Goal: Book appointment/travel/reservation

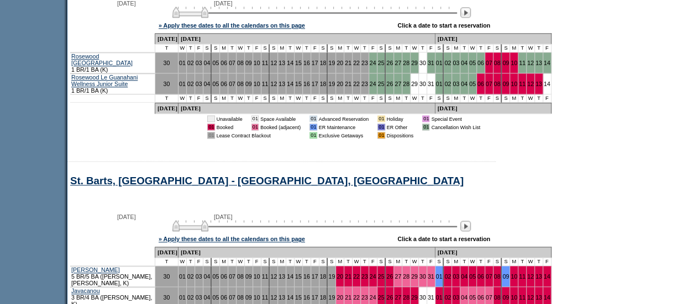
scroll to position [727, 0]
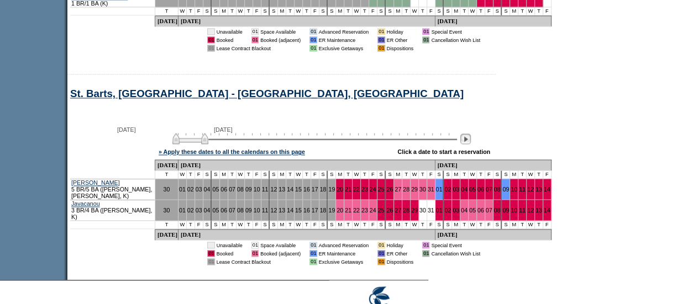
click at [470, 144] on img at bounding box center [465, 139] width 10 height 10
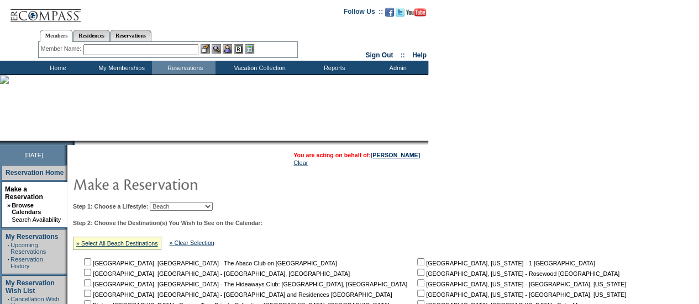
scroll to position [221, 0]
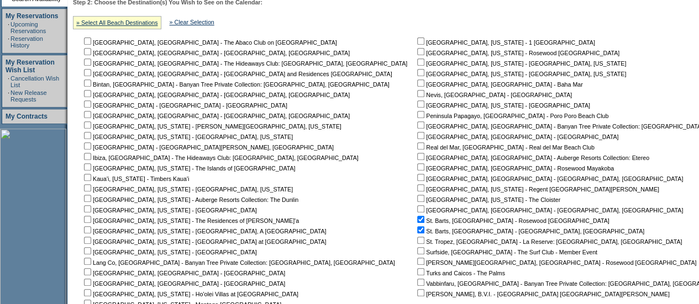
click at [417, 218] on input "checkbox" at bounding box center [420, 219] width 7 height 7
checkbox input "false"
click at [417, 228] on input "checkbox" at bounding box center [420, 230] width 7 height 7
checkbox input "false"
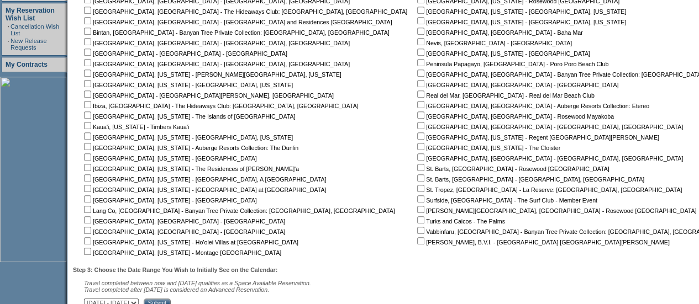
scroll to position [112, 0]
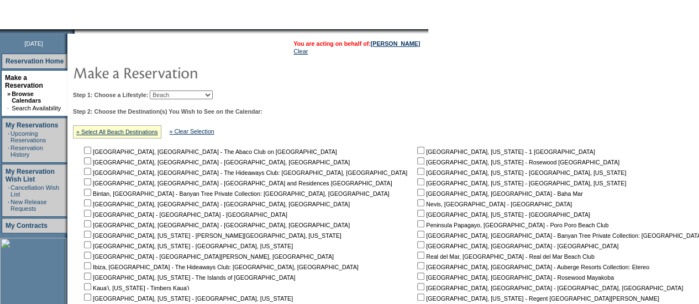
click at [415, 192] on nobr "[GEOGRAPHIC_DATA], [GEOGRAPHIC_DATA] - Baha Mar" at bounding box center [498, 194] width 167 height 7
click at [417, 192] on input "checkbox" at bounding box center [420, 192] width 7 height 7
checkbox input "true"
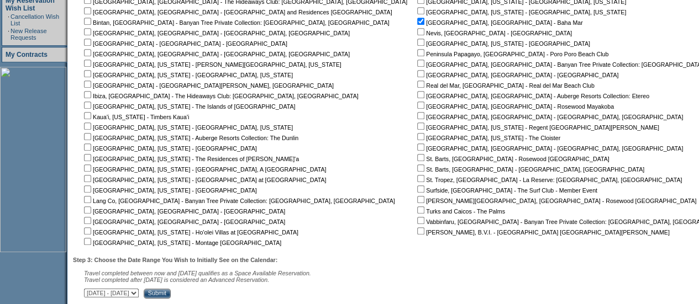
click at [171, 295] on input "Submit" at bounding box center [157, 294] width 27 height 10
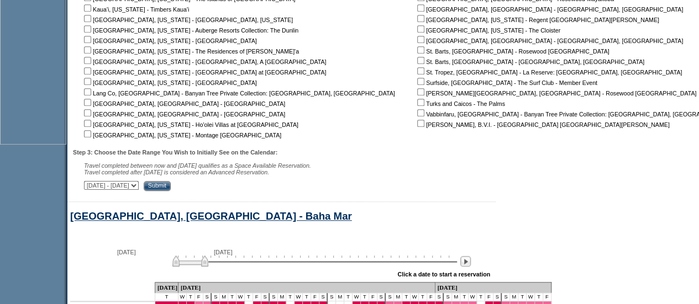
scroll to position [575, 0]
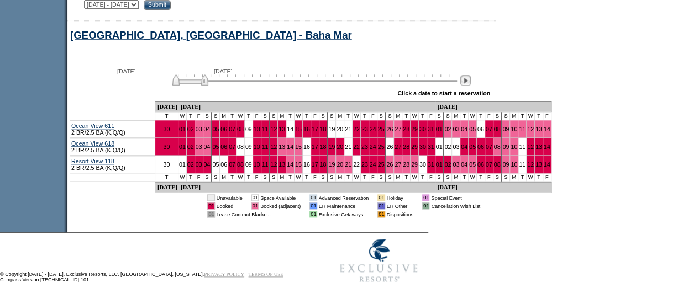
click at [471, 82] on img at bounding box center [465, 80] width 10 height 10
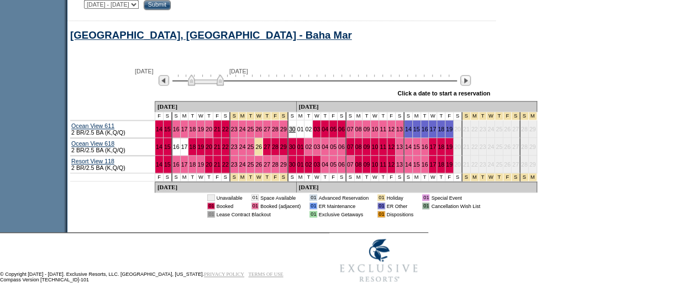
click at [289, 130] on link "30" at bounding box center [292, 129] width 7 height 7
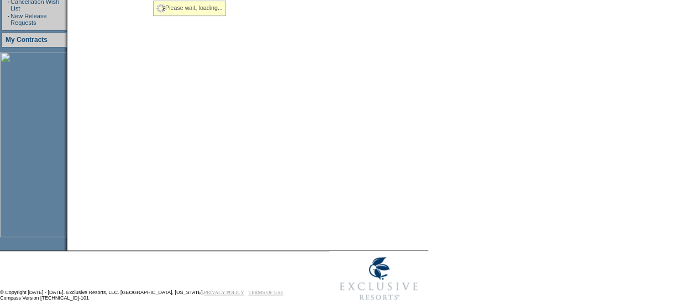
scroll to position [298, 0]
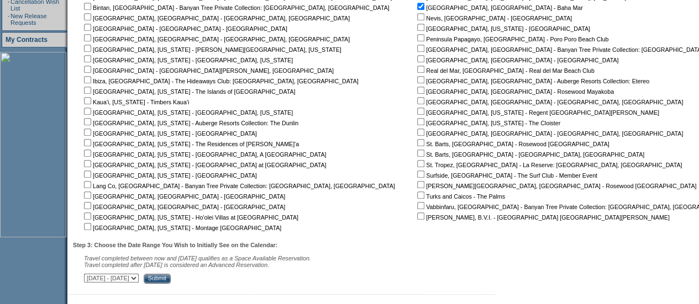
click at [417, 218] on input "checkbox" at bounding box center [420, 216] width 7 height 7
checkbox input "true"
click at [171, 280] on input "Submit" at bounding box center [157, 279] width 27 height 10
